Goal: Task Accomplishment & Management: Manage account settings

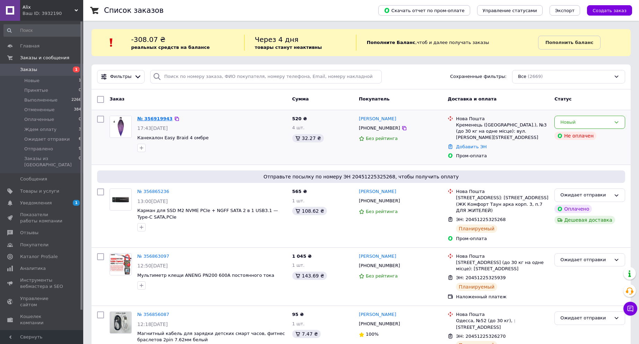
click at [153, 121] on link "№ 356919943" at bounding box center [154, 118] width 35 height 5
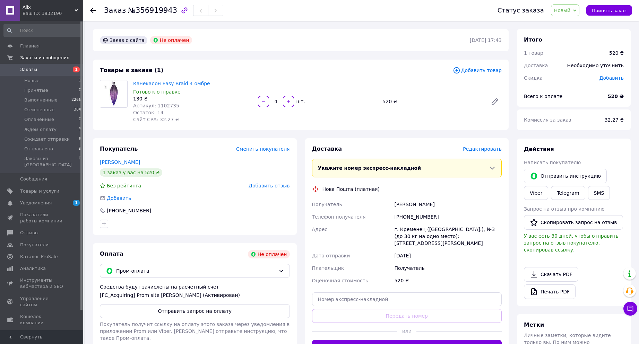
click at [577, 8] on span "Новый" at bounding box center [565, 11] width 29 height 12
click at [581, 69] on li "Ждем оплату" at bounding box center [578, 66] width 52 height 10
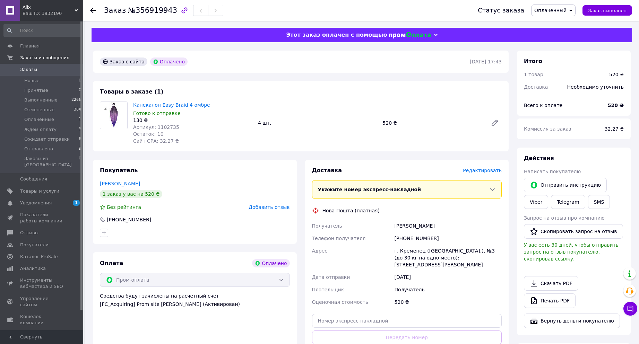
click at [563, 8] on span "Оплаченный" at bounding box center [551, 11] width 32 height 6
click at [567, 67] on li "Ожидает отправки" at bounding box center [558, 66] width 52 height 10
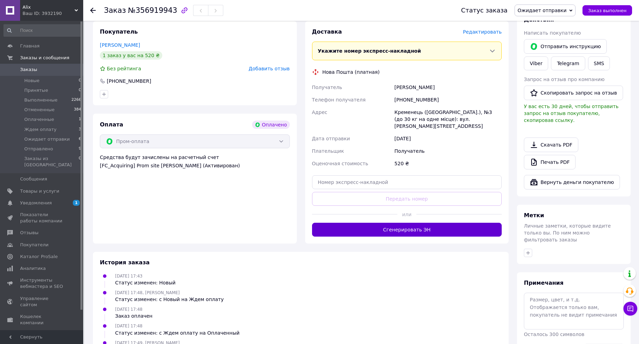
click at [423, 225] on button "Сгенерировать ЭН" at bounding box center [407, 230] width 190 height 14
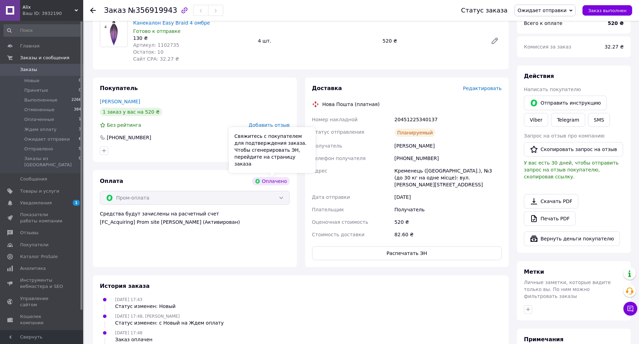
scroll to position [0, 0]
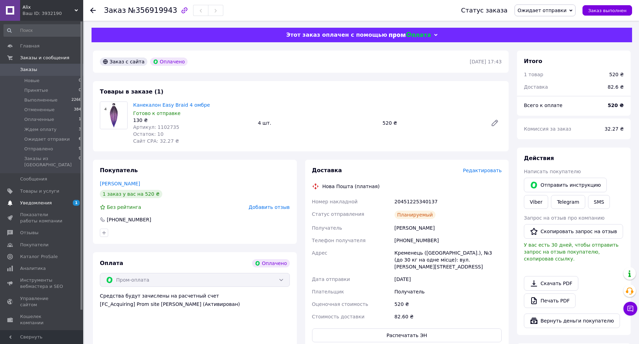
click at [42, 200] on span "Уведомления" at bounding box center [36, 203] width 32 height 6
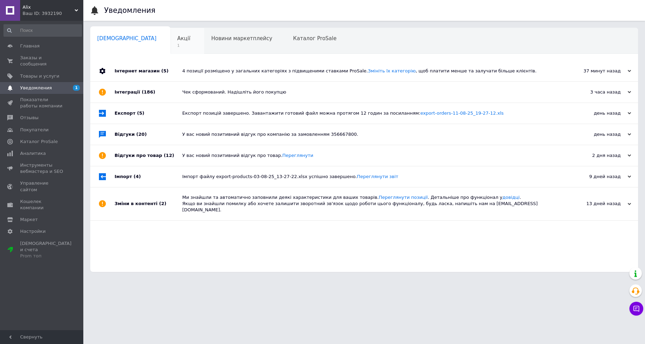
click at [170, 35] on div "Акції 1" at bounding box center [187, 41] width 34 height 26
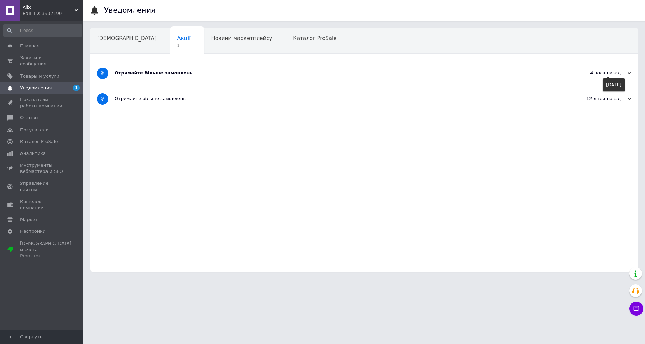
click at [628, 72] on div "4 часа назад" at bounding box center [595, 73] width 69 height 6
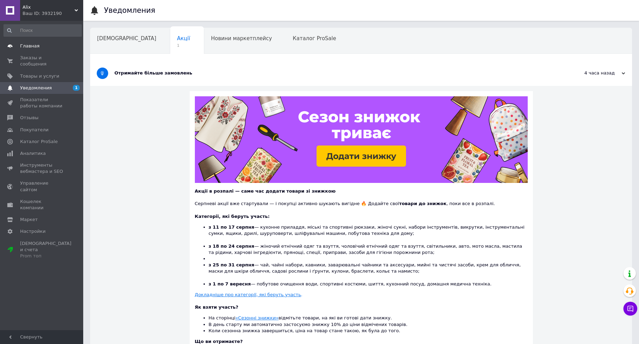
click at [31, 45] on span "Главная" at bounding box center [29, 46] width 19 height 6
